Goal: Information Seeking & Learning: Learn about a topic

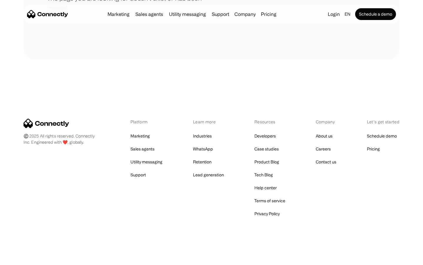
scroll to position [107, 0]
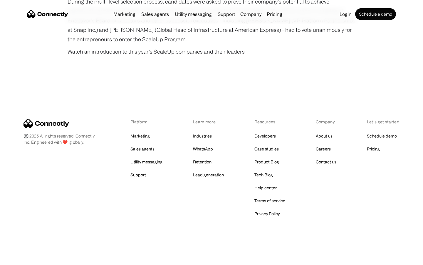
scroll to position [377, 0]
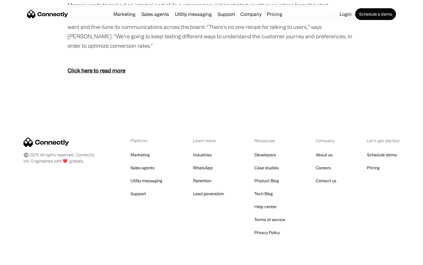
scroll to position [805, 0]
